Goal: Information Seeking & Learning: Check status

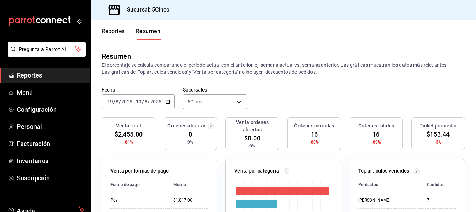
click at [171, 100] on div "[DATE] [DATE] - [DATE] [DATE]" at bounding box center [138, 101] width 73 height 15
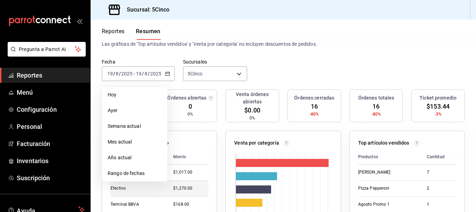
scroll to position [35, 0]
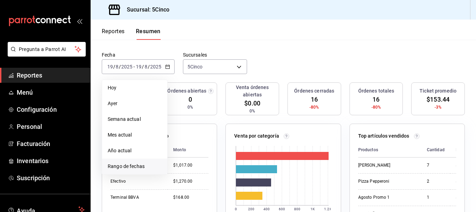
click at [138, 165] on span "Rango de fechas" at bounding box center [135, 165] width 54 height 7
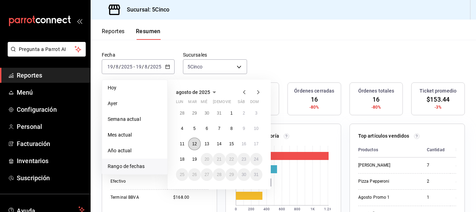
click at [195, 142] on abbr "12" at bounding box center [194, 143] width 5 height 5
click at [254, 146] on button "17" at bounding box center [256, 143] width 12 height 13
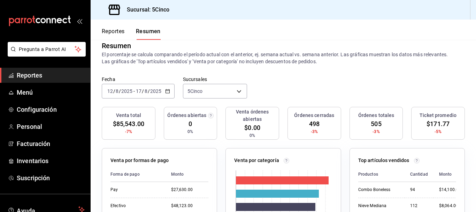
scroll to position [0, 0]
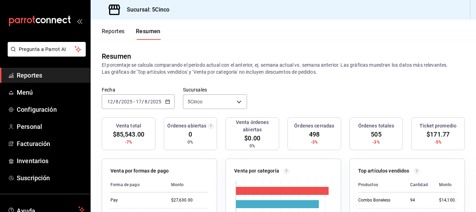
click at [106, 25] on div "Reportes Resumen" at bounding box center [126, 30] width 70 height 20
click at [106, 29] on button "Reportes" at bounding box center [113, 34] width 23 height 12
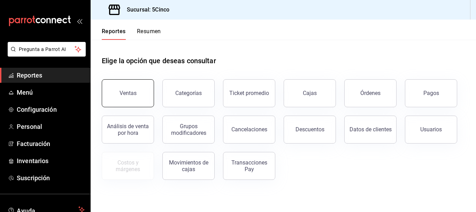
click at [143, 99] on button "Ventas" at bounding box center [128, 93] width 52 height 28
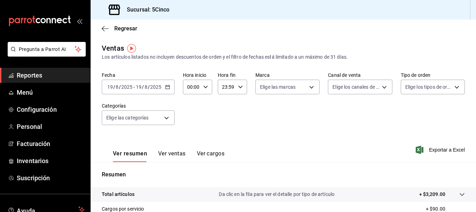
click at [168, 88] on icon "button" at bounding box center [167, 86] width 5 height 5
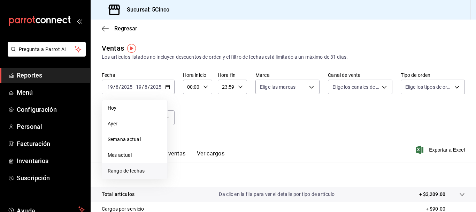
click at [142, 168] on span "Rango de fechas" at bounding box center [135, 170] width 54 height 7
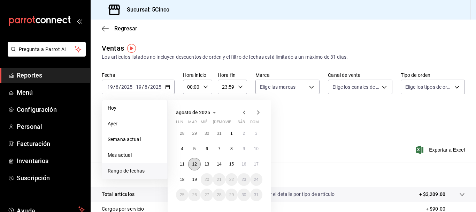
click at [192, 165] on abbr "12" at bounding box center [194, 163] width 5 height 5
click at [253, 162] on button "17" at bounding box center [256, 164] width 12 height 13
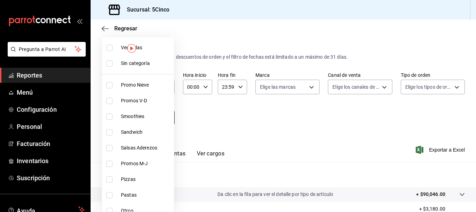
click at [165, 120] on body "Pregunta a Parrot AI Reportes Menú Configuración Personal Facturación Inventari…" at bounding box center [238, 106] width 476 height 212
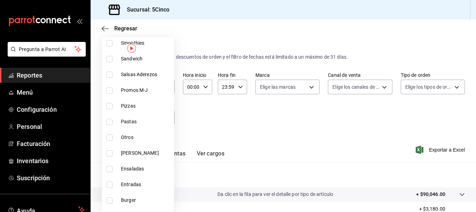
scroll to position [117, 0]
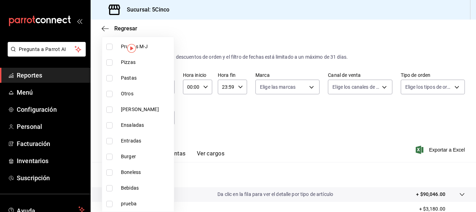
click at [134, 191] on li "Bebidas" at bounding box center [138, 188] width 72 height 16
type input "31958262-5446-4f07-932d-069843a983f3"
checkbox input "true"
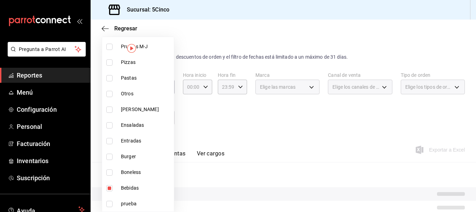
click at [205, 135] on div at bounding box center [238, 106] width 476 height 212
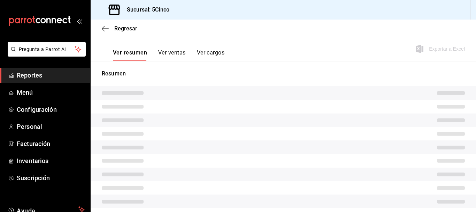
scroll to position [105, 0]
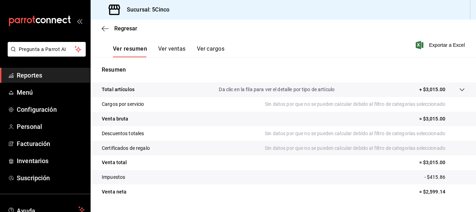
click at [167, 47] on button "Ver ventas" at bounding box center [172, 51] width 28 height 12
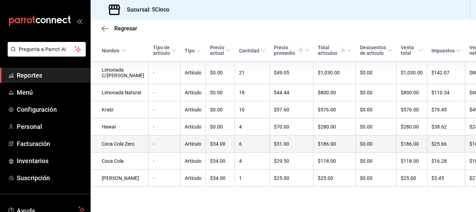
scroll to position [162, 0]
